Goal: Task Accomplishment & Management: Manage account settings

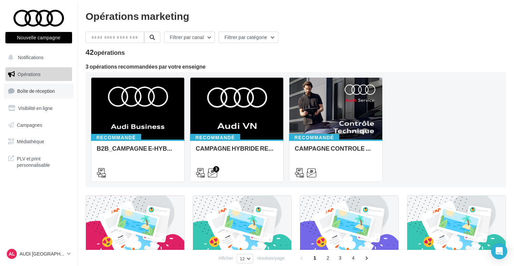
click at [18, 90] on span "Boîte de réception" at bounding box center [36, 91] width 38 height 6
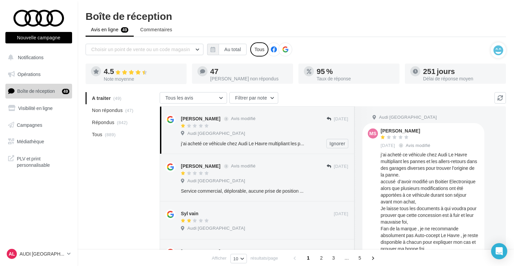
click at [229, 142] on div "j’ai acheté ce véhicule chez Audi Le Havre multipliant les pannes et les allers…" at bounding box center [243, 143] width 124 height 7
click at [109, 134] on span "(889)" at bounding box center [110, 134] width 11 height 5
